Goal: Check status

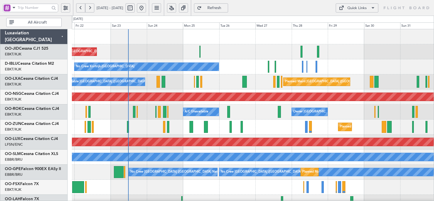
click at [220, 102] on div "Planned Maint [GEOGRAPHIC_DATA] ([GEOGRAPHIC_DATA]) Planned Maint [GEOGRAPHIC_D…" at bounding box center [253, 194] width 362 height 331
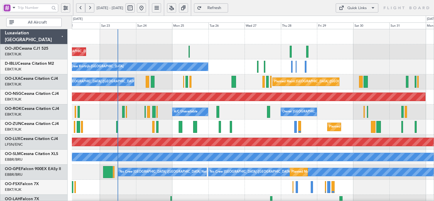
click at [226, 10] on span "Refresh" at bounding box center [214, 8] width 23 height 4
